Goal: Task Accomplishment & Management: Manage account settings

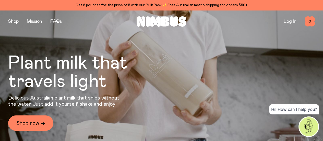
click at [288, 21] on link "Log In" at bounding box center [290, 21] width 13 height 5
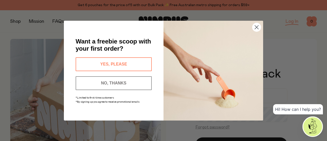
click at [259, 24] on circle "Close dialog" at bounding box center [257, 27] width 8 height 8
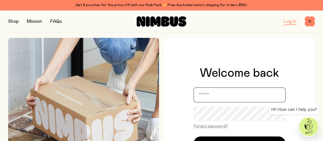
click at [210, 96] on input "email" at bounding box center [240, 94] width 92 height 15
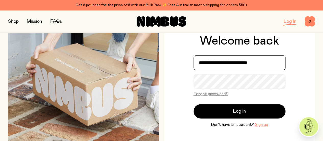
scroll to position [39, 0]
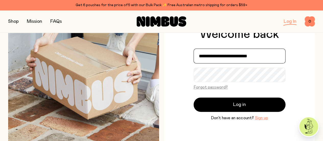
type input "**********"
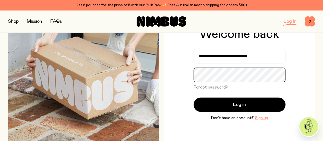
scroll to position [38, 0]
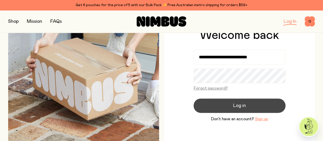
click at [227, 105] on button "Log in" at bounding box center [240, 105] width 92 height 14
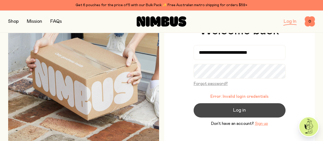
scroll to position [33, 0]
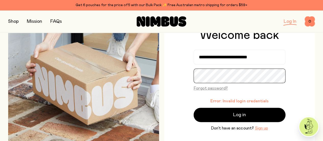
click at [177, 77] on div "**********" at bounding box center [239, 80] width 151 height 151
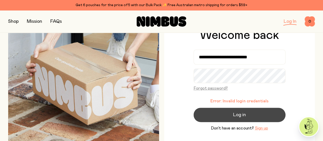
click at [234, 114] on span "Log in" at bounding box center [239, 114] width 13 height 7
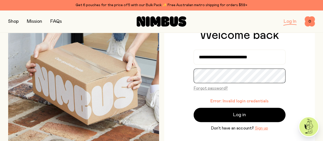
click at [169, 75] on div "**********" at bounding box center [239, 80] width 151 height 151
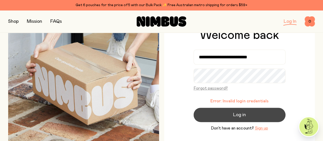
click at [232, 114] on button "Log in" at bounding box center [240, 115] width 92 height 14
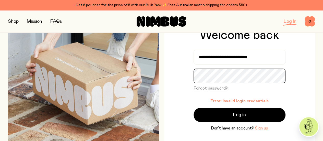
click at [160, 77] on div "**********" at bounding box center [161, 80] width 307 height 151
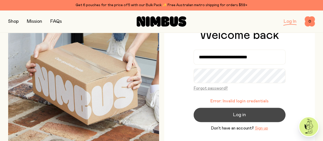
click at [221, 114] on button "Log in" at bounding box center [240, 115] width 92 height 14
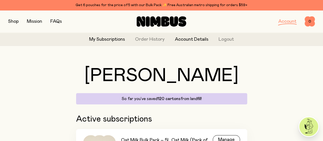
click at [198, 40] on link "Account Details" at bounding box center [191, 39] width 33 height 7
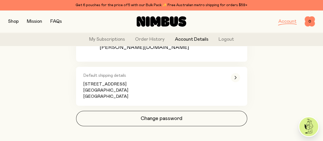
scroll to position [107, 0]
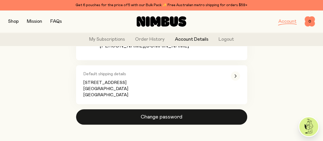
click at [176, 114] on button "Change password" at bounding box center [161, 116] width 171 height 15
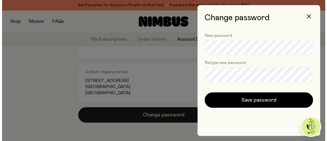
scroll to position [0, 0]
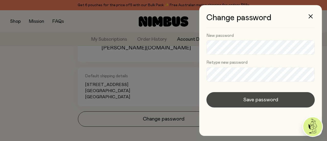
click at [245, 99] on span "Save password" at bounding box center [260, 99] width 35 height 7
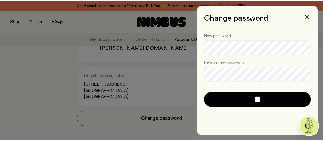
scroll to position [107, 0]
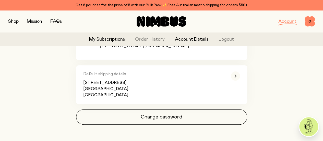
click at [114, 39] on link "My Subscriptions" at bounding box center [107, 39] width 36 height 7
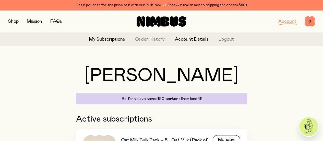
click at [202, 39] on link "Account Details" at bounding box center [191, 39] width 33 height 7
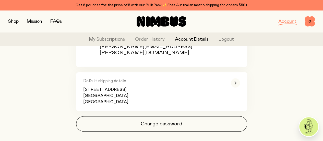
scroll to position [107, 0]
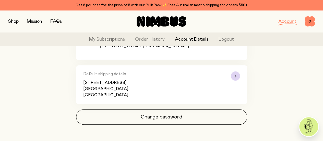
click at [238, 71] on div "button" at bounding box center [235, 75] width 9 height 9
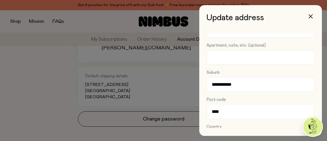
scroll to position [0, 0]
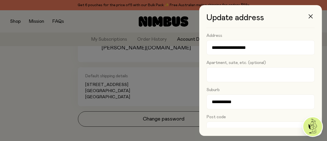
click at [309, 14] on button "button" at bounding box center [311, 16] width 12 height 12
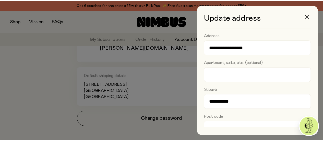
scroll to position [107, 0]
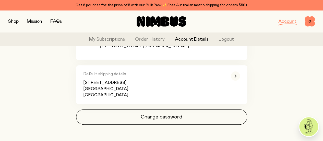
click at [285, 22] on link "Account" at bounding box center [288, 21] width 18 height 5
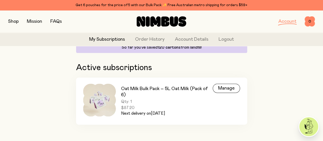
scroll to position [61, 0]
click at [232, 84] on div "Manage" at bounding box center [226, 88] width 27 height 9
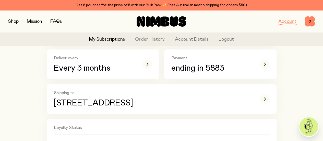
scroll to position [128, 0]
click at [266, 68] on div "button" at bounding box center [264, 63] width 9 height 9
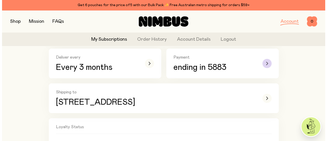
scroll to position [0, 0]
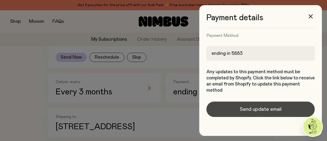
click at [258, 108] on span "Send update email" at bounding box center [261, 109] width 42 height 7
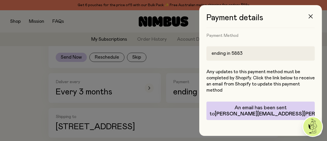
click at [312, 15] on icon "button" at bounding box center [311, 16] width 4 height 4
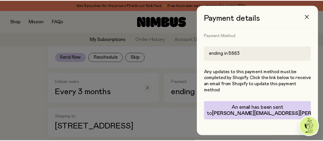
scroll to position [128, 0]
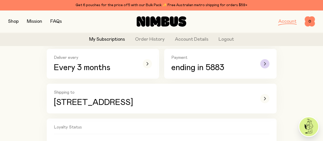
click at [263, 68] on div "button" at bounding box center [264, 63] width 9 height 9
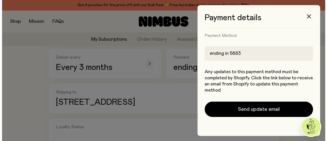
scroll to position [0, 0]
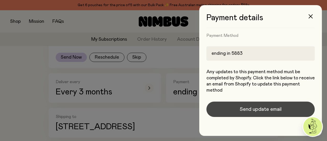
click at [259, 110] on span "Send update email" at bounding box center [261, 109] width 42 height 7
